Goal: Task Accomplishment & Management: Manage account settings

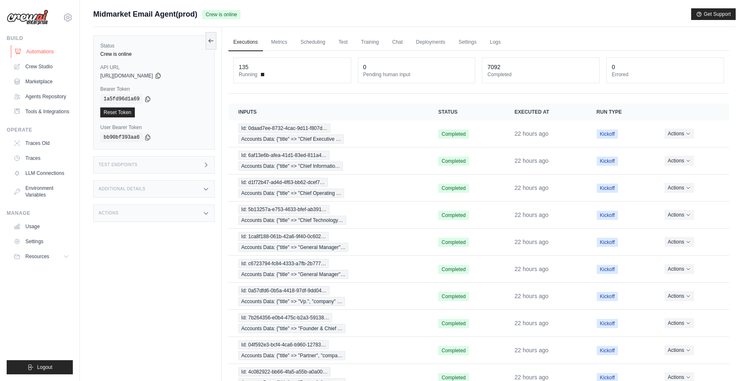
click at [40, 51] on link "Automations" at bounding box center [42, 51] width 63 height 13
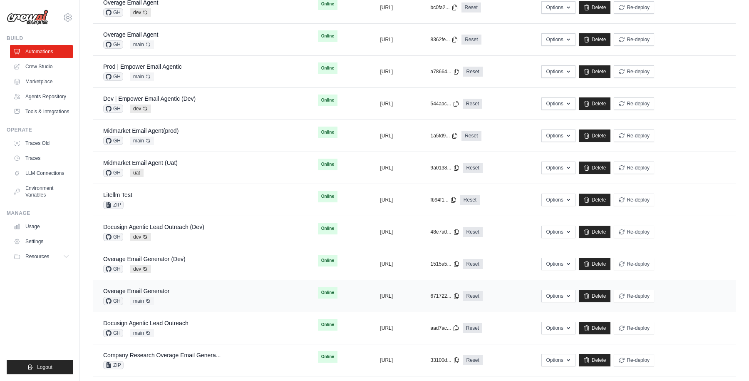
scroll to position [265, 0]
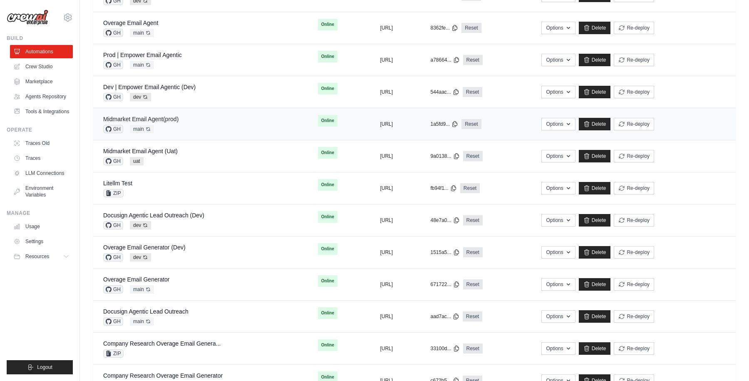
click at [162, 120] on link "Midmarket Email Agent(prod)" at bounding box center [140, 119] width 75 height 7
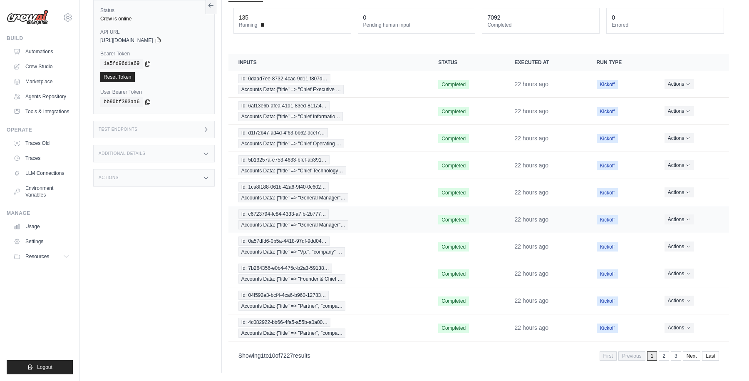
scroll to position [49, 0]
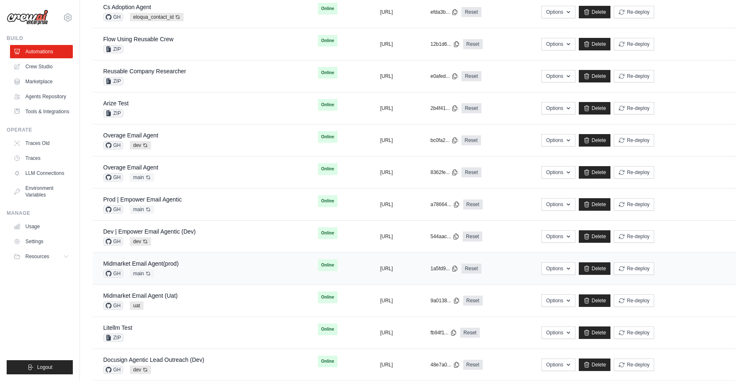
scroll to position [128, 0]
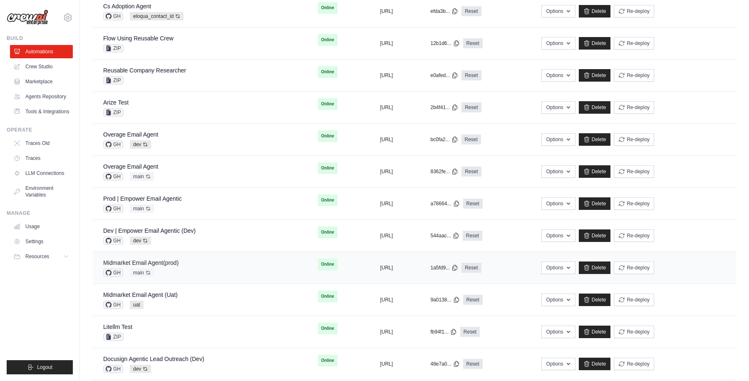
click at [167, 262] on link "Midmarket Email Agent(prod)" at bounding box center [140, 262] width 75 height 7
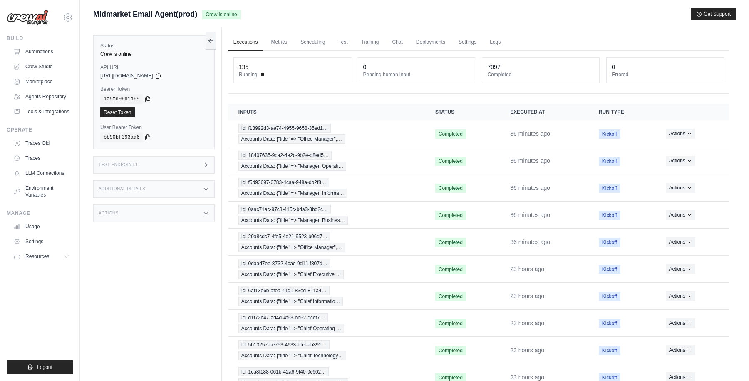
drag, startPoint x: 206, startPoint y: 15, endPoint x: 261, endPoint y: 15, distance: 54.9
click at [261, 15] on div "Midmarket Email Agent(prod) Crew is online Get Support" at bounding box center [414, 14] width 642 height 12
click at [438, 8] on div "Midmarket Email Agent(prod) Crew is online Get Support" at bounding box center [414, 14] width 642 height 12
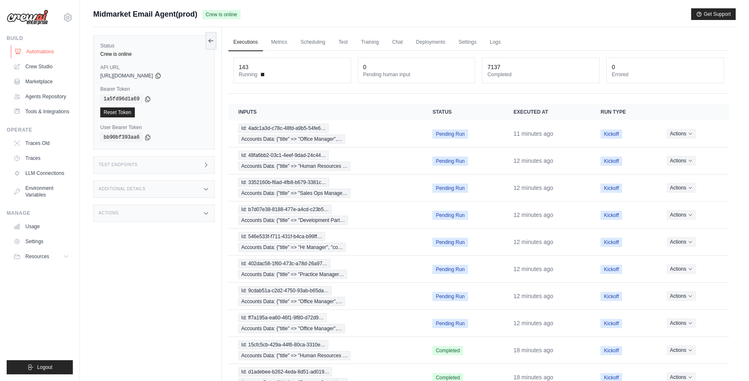
click at [49, 49] on link "Automations" at bounding box center [42, 51] width 63 height 13
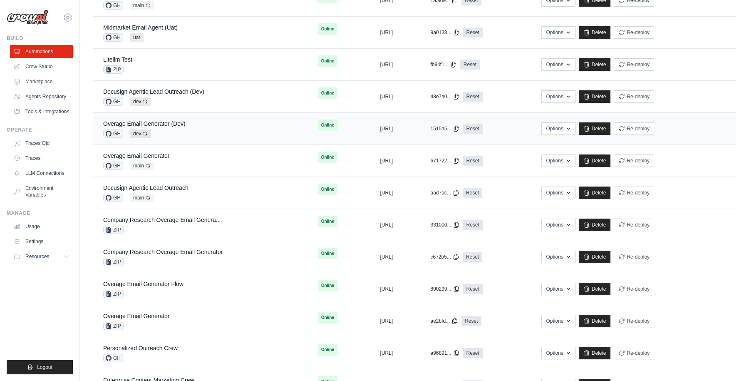
scroll to position [372, 0]
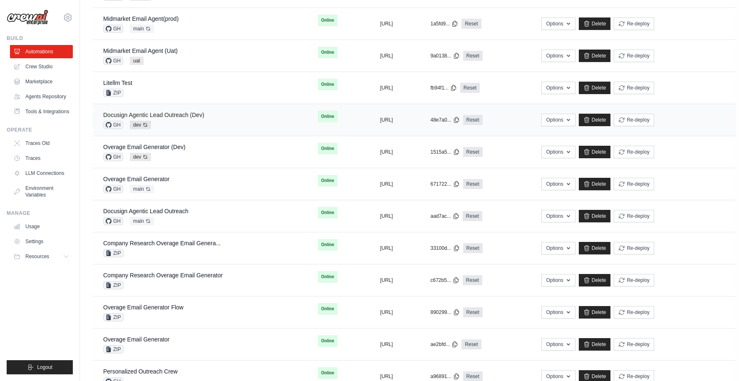
click at [175, 113] on link "Docusign Agentic Lead Outreach (Dev)" at bounding box center [153, 114] width 101 height 7
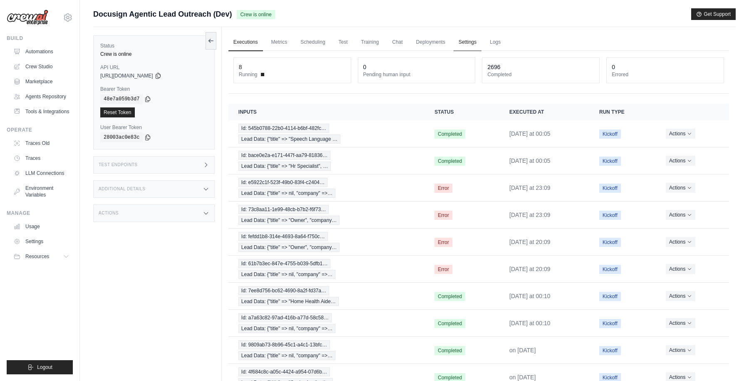
click at [468, 45] on link "Settings" at bounding box center [467, 42] width 28 height 17
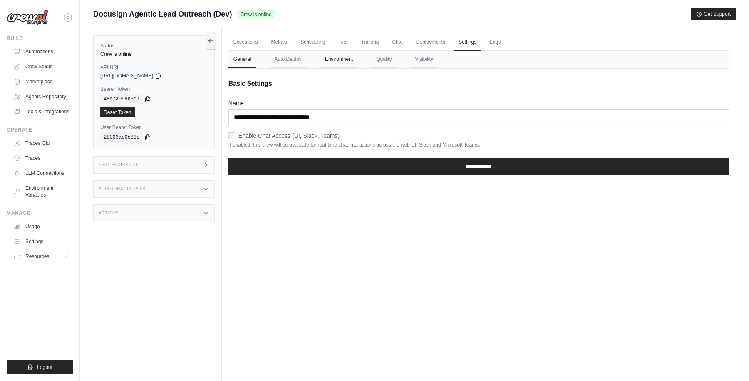
click at [340, 57] on button "Environment" at bounding box center [339, 59] width 38 height 17
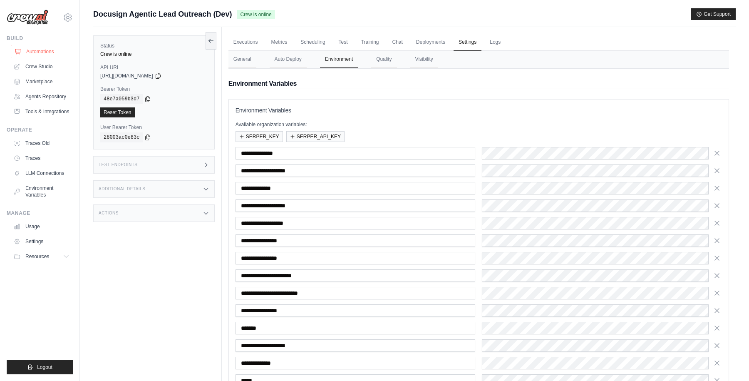
click at [40, 52] on link "Automations" at bounding box center [42, 51] width 63 height 13
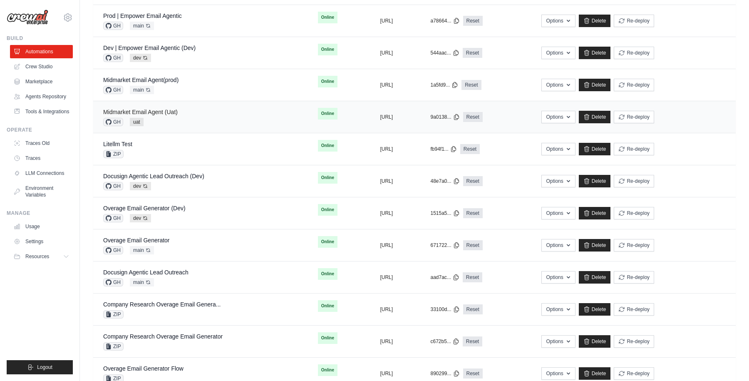
scroll to position [306, 0]
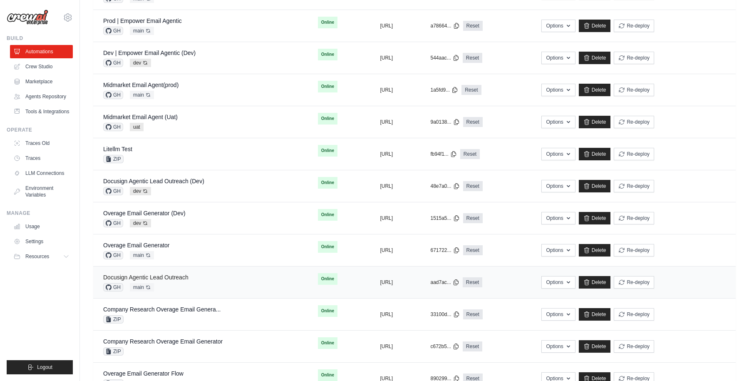
click at [171, 276] on link "Docusign Agentic Lead Outreach" at bounding box center [145, 277] width 85 height 7
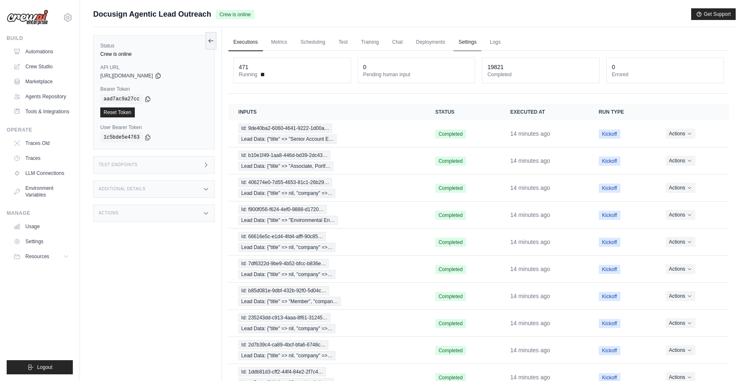
click at [471, 41] on link "Settings" at bounding box center [467, 42] width 28 height 17
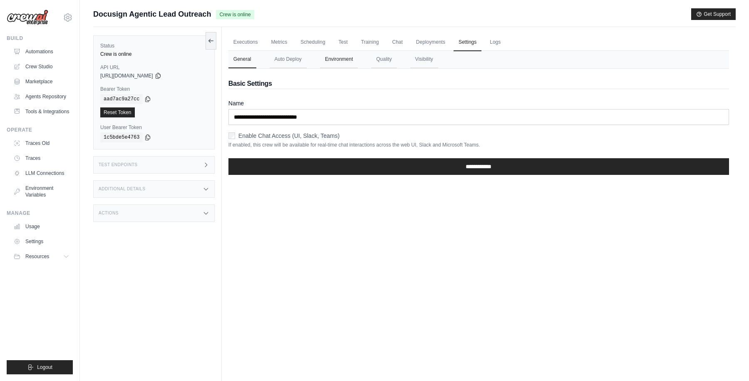
click at [341, 58] on button "Environment" at bounding box center [339, 59] width 38 height 17
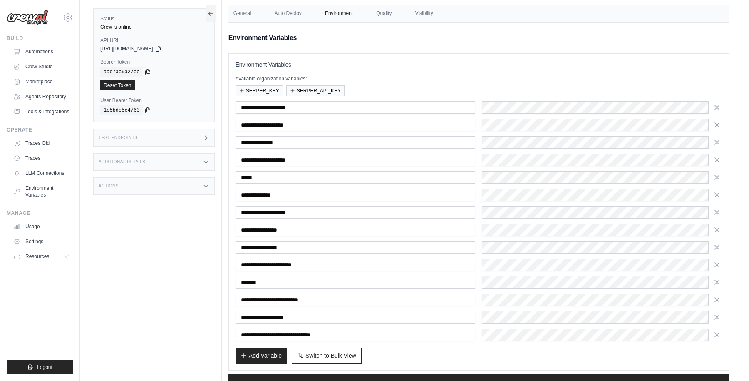
scroll to position [77, 0]
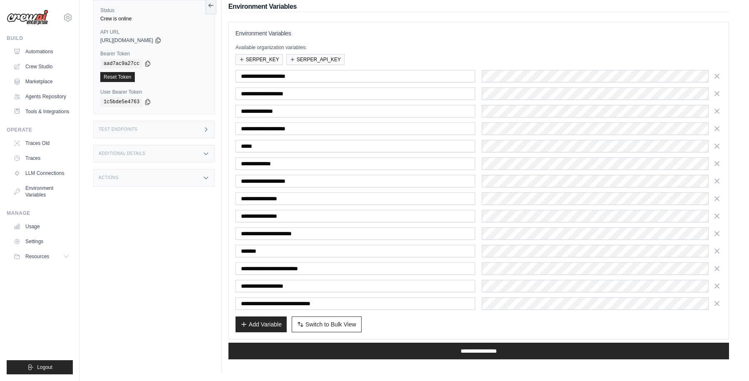
click at [502, 317] on div "Add Variable Switch to Bulk View Switch to Table View" at bounding box center [478, 324] width 486 height 16
click at [491, 324] on div "Add Variable Switch to Bulk View Switch to Table View" at bounding box center [478, 324] width 486 height 16
click at [251, 248] on input "*******" at bounding box center [355, 251] width 240 height 12
click at [196, 301] on div "Status Crew is online API URL copied https://docusign-agentic-lead-outreach-233…" at bounding box center [157, 182] width 129 height 381
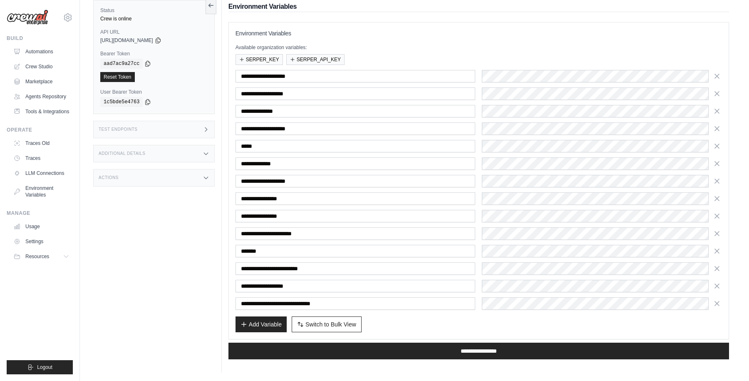
click at [461, 326] on div "Add Variable Switch to Bulk View Switch to Table View" at bounding box center [478, 324] width 486 height 16
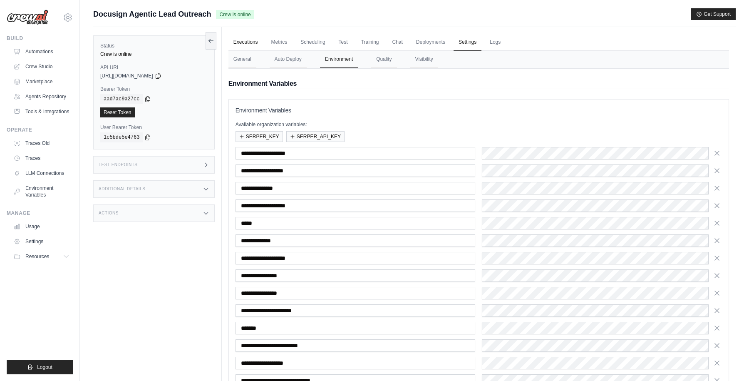
click at [239, 43] on link "Executions" at bounding box center [245, 42] width 35 height 17
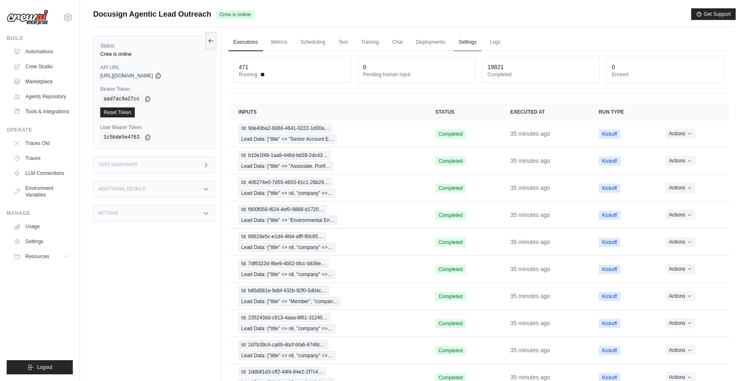
click at [472, 42] on link "Settings" at bounding box center [467, 42] width 28 height 17
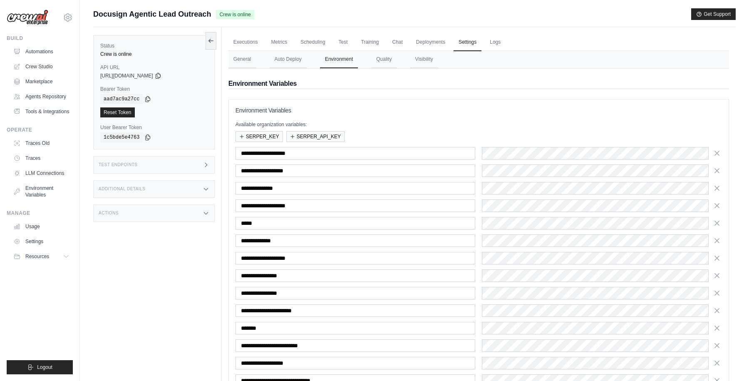
scroll to position [77, 0]
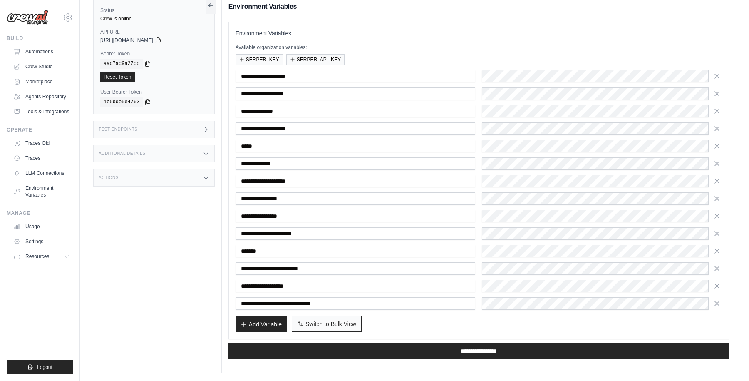
click at [337, 324] on span "Switch to Bulk View" at bounding box center [330, 323] width 51 height 8
type textarea "**********"
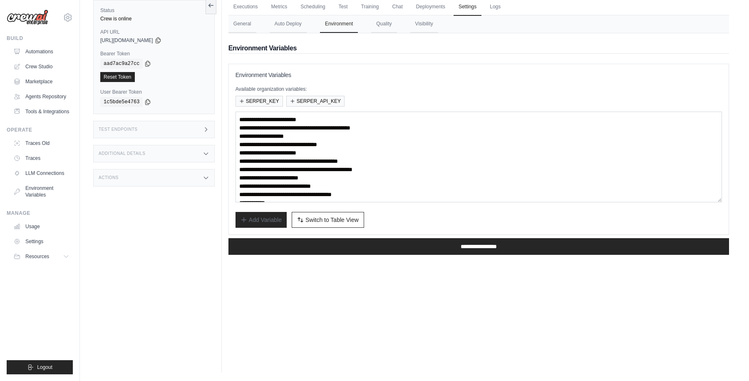
scroll to position [33, 0]
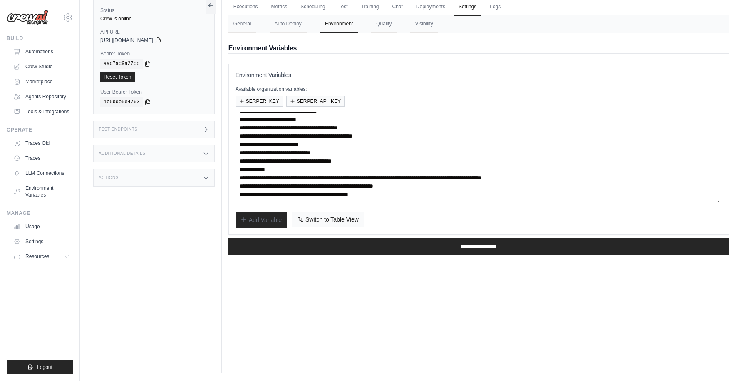
click at [329, 219] on span "Switch to Table View" at bounding box center [331, 219] width 53 height 8
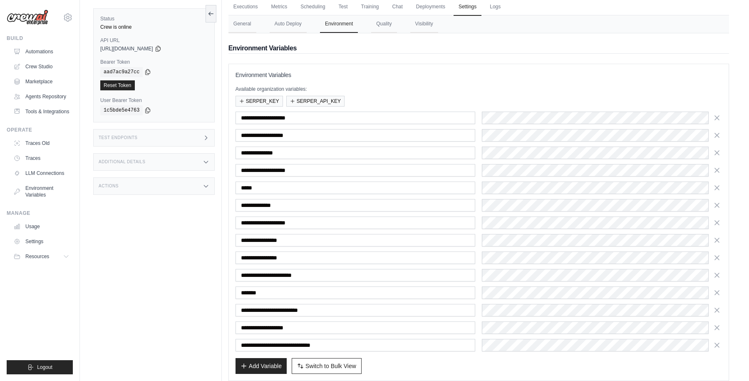
scroll to position [77, 0]
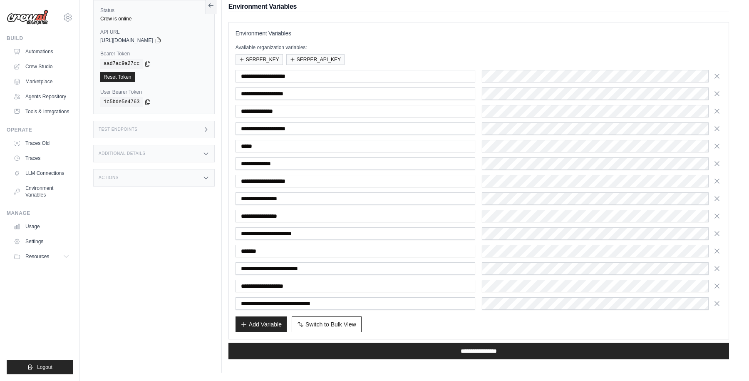
click at [428, 320] on div "Add Variable Switch to Bulk View Switch to Table View" at bounding box center [478, 324] width 486 height 16
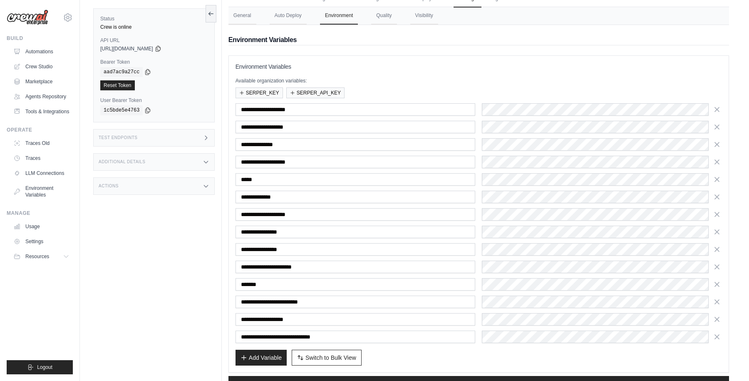
scroll to position [73, 0]
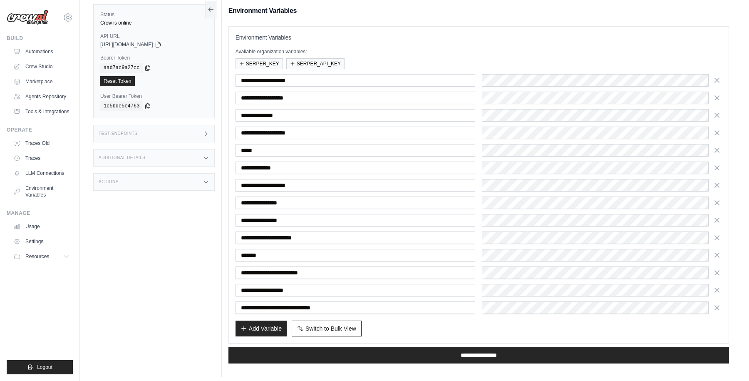
click at [398, 40] on h3 "Environment Variables" at bounding box center [478, 37] width 486 height 8
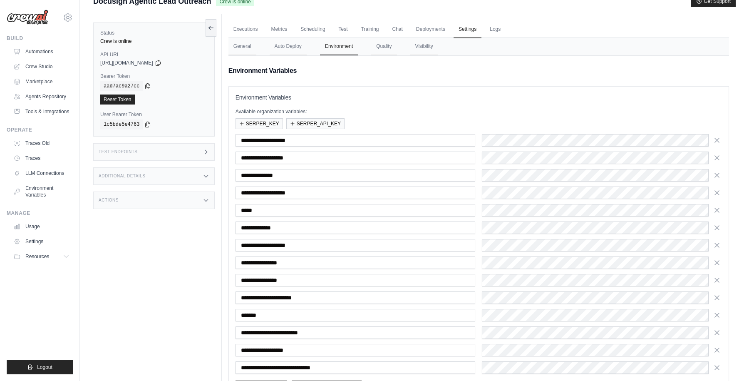
scroll to position [0, 0]
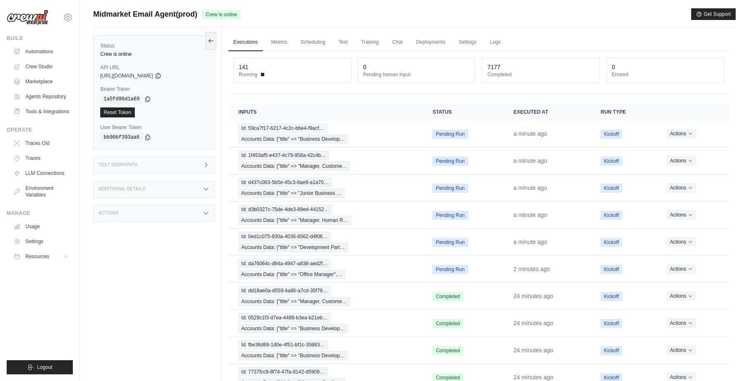
click at [364, 16] on div "Midmarket Email Agent(prod) Crew is online Get Support" at bounding box center [414, 14] width 642 height 12
